Goal: Information Seeking & Learning: Learn about a topic

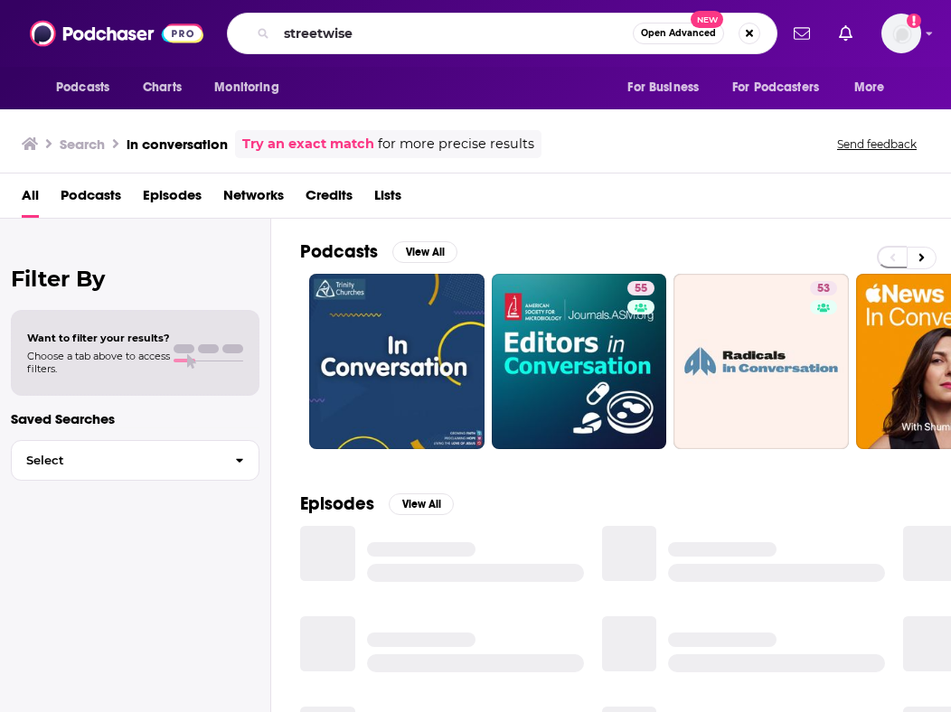
type input "streetwise"
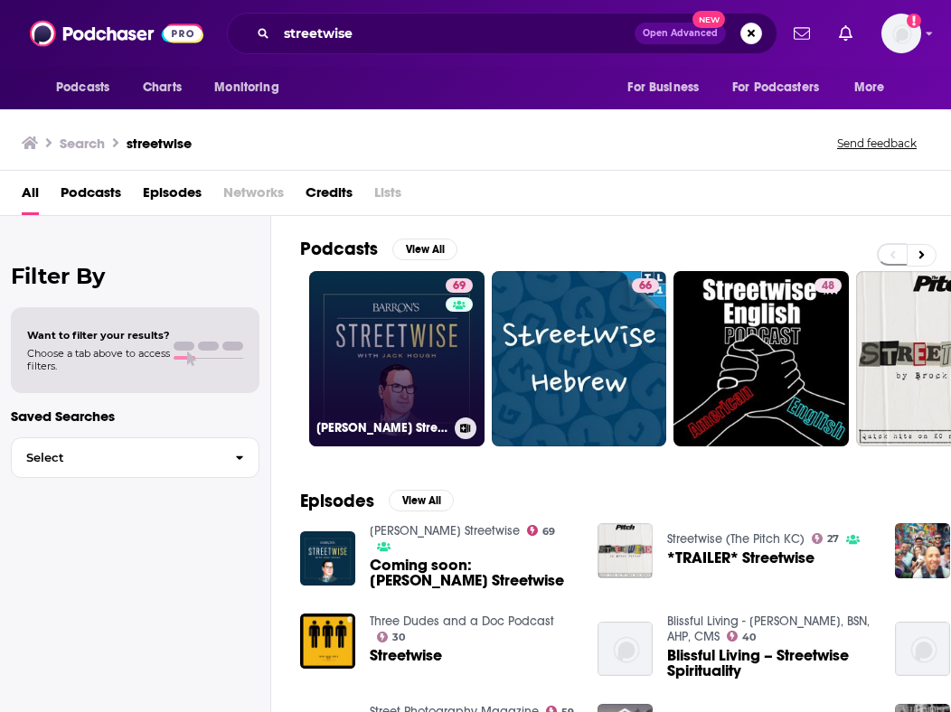
click at [410, 338] on link "[STREET_ADDRESS][PERSON_NAME]" at bounding box center [396, 358] width 175 height 175
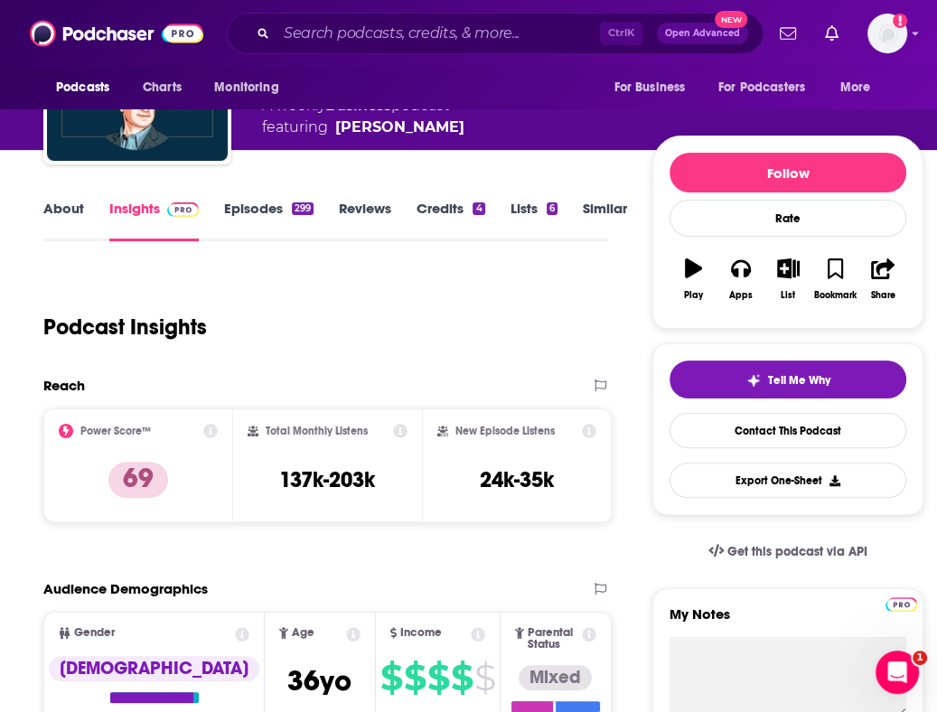
click at [447, 353] on div "Podcast Insights" at bounding box center [318, 316] width 550 height 92
